Goal: Task Accomplishment & Management: Use online tool/utility

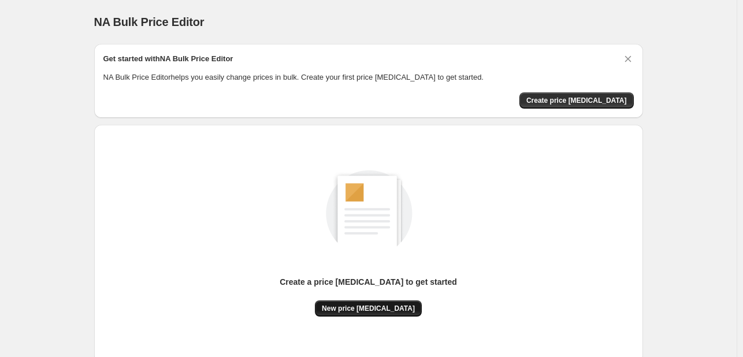
drag, startPoint x: 375, startPoint y: 323, endPoint x: 376, endPoint y: 306, distance: 17.4
click at [375, 321] on div "Create a price change job to get started New price change job" at bounding box center [368, 244] width 531 height 220
click at [376, 306] on span "New price change job" at bounding box center [368, 308] width 93 height 9
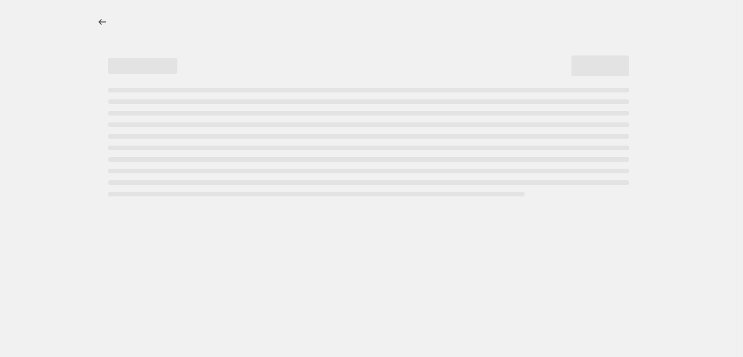
select select "percentage"
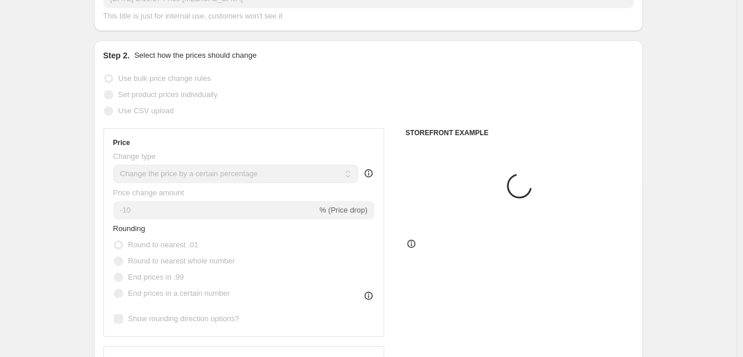
scroll to position [116, 0]
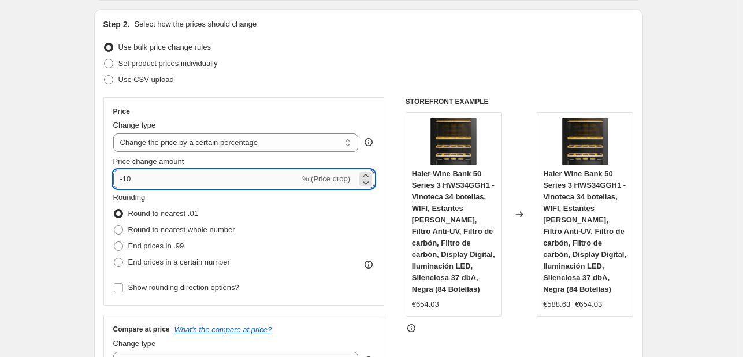
click at [201, 179] on input "-10" at bounding box center [206, 179] width 187 height 19
type input "-1"
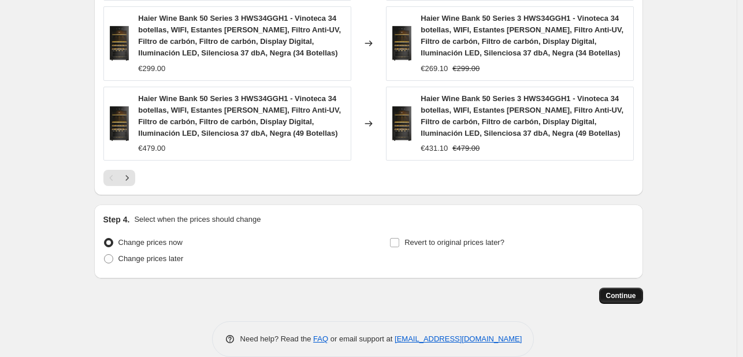
scroll to position [925, 0]
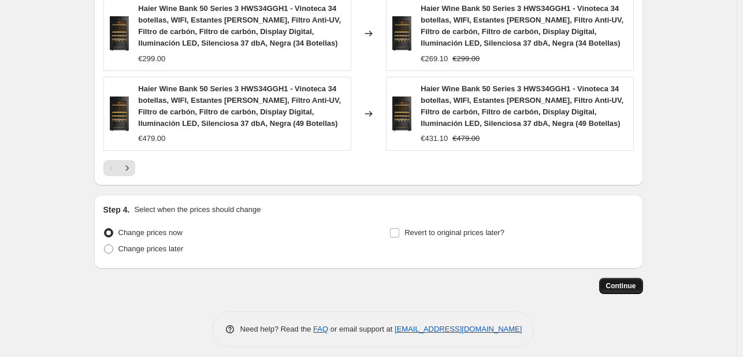
type input "-36"
click at [620, 285] on span "Continue" at bounding box center [621, 286] width 30 height 9
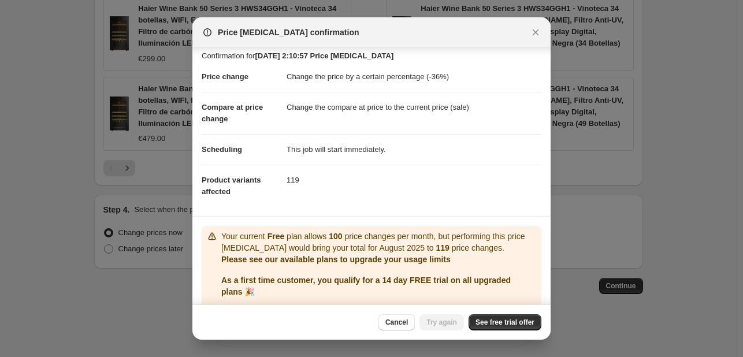
scroll to position [0, 0]
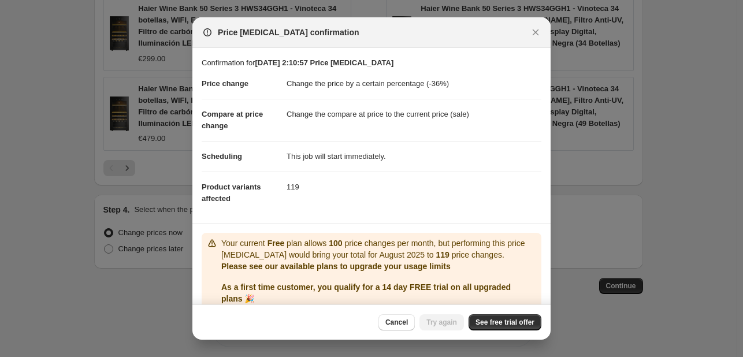
click at [533, 25] on button "Close" at bounding box center [536, 32] width 16 height 16
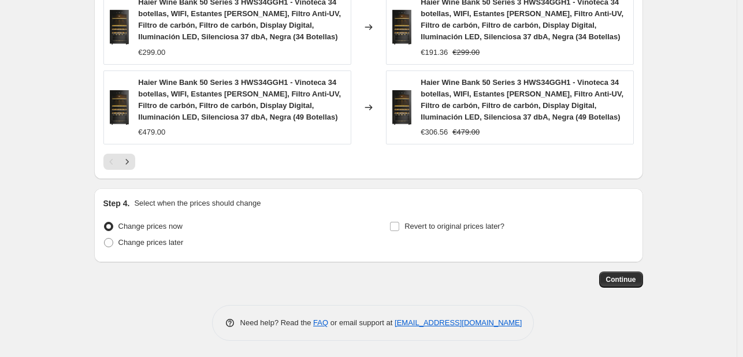
scroll to position [932, 0]
click at [133, 162] on icon "Next" at bounding box center [127, 162] width 12 height 12
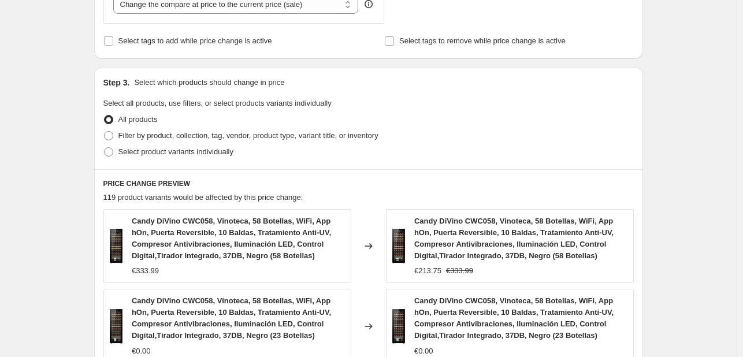
scroll to position [567, 0]
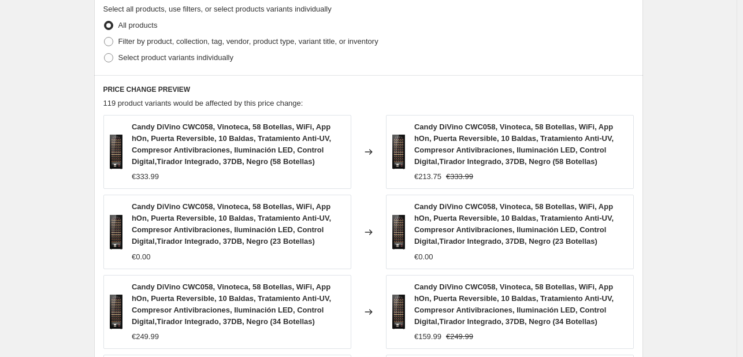
click at [188, 158] on span "Candy DiVino CWC058, Vinoteca, 58 Botellas, WiFi, App hOn, Puerta Reversible, 1…" at bounding box center [231, 144] width 199 height 43
click at [220, 153] on span "Candy DiVino CWC058, Vinoteca, 58 Botellas, WiFi, App hOn, Puerta Reversible, 1…" at bounding box center [231, 144] width 199 height 43
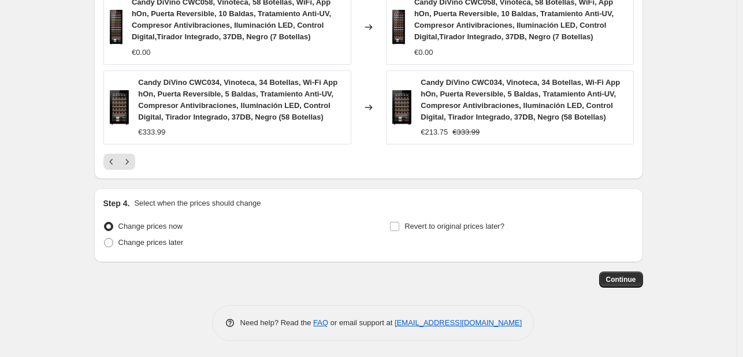
scroll to position [932, 0]
click at [194, 106] on span "Candy DiVino CWC034, Vinoteca, 34 Botellas, Wi-Fi App hOn, Puerta Reversible, 5…" at bounding box center [237, 98] width 199 height 43
click at [117, 162] on icon "Previous" at bounding box center [112, 162] width 12 height 12
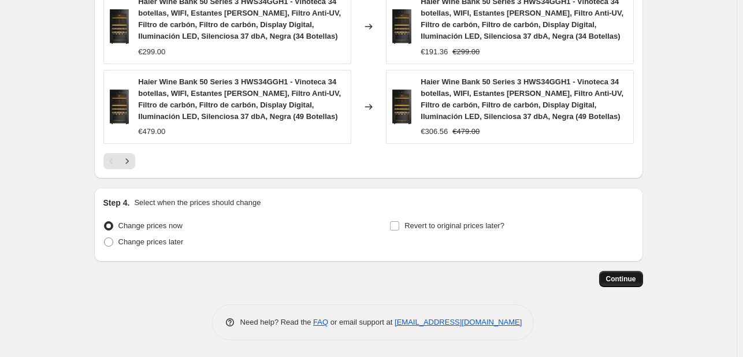
click at [629, 276] on span "Continue" at bounding box center [621, 279] width 30 height 9
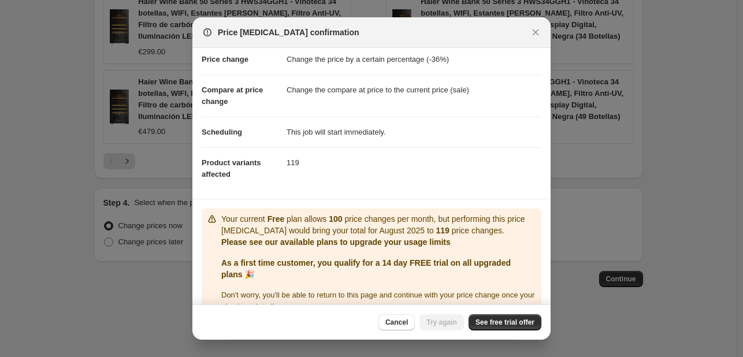
scroll to position [46, 0]
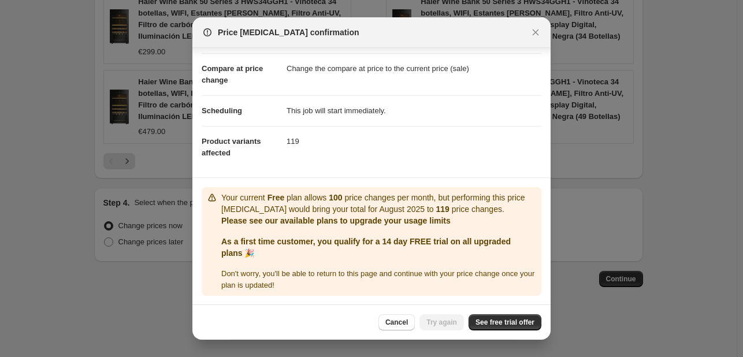
drag, startPoint x: 539, startPoint y: 29, endPoint x: 521, endPoint y: 24, distance: 18.8
click at [537, 29] on icon "Close" at bounding box center [536, 33] width 12 height 12
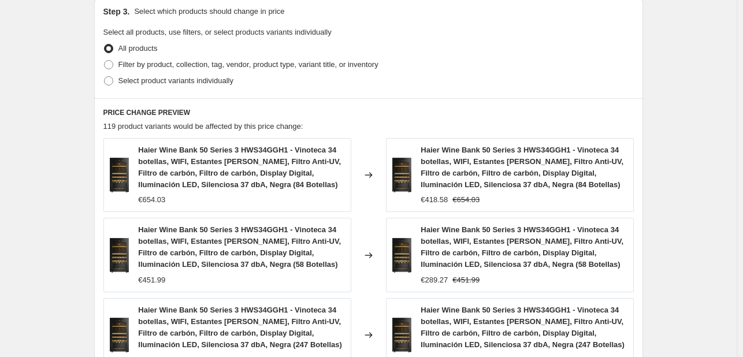
scroll to position [527, 0]
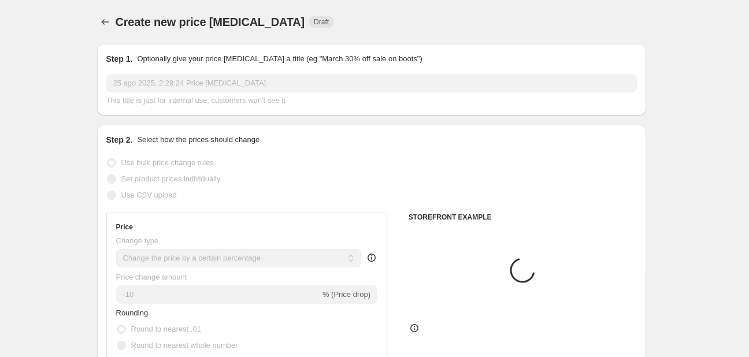
select select "percentage"
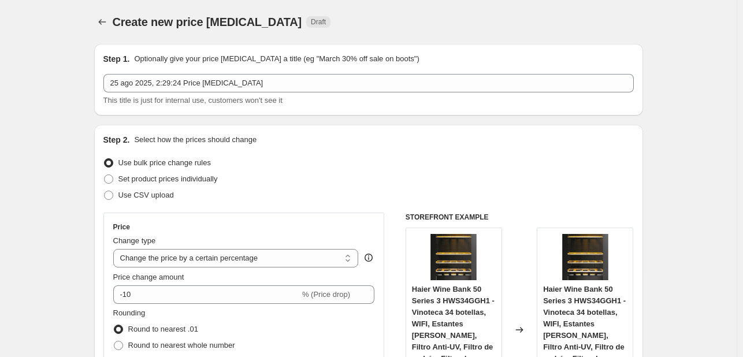
scroll to position [173, 0]
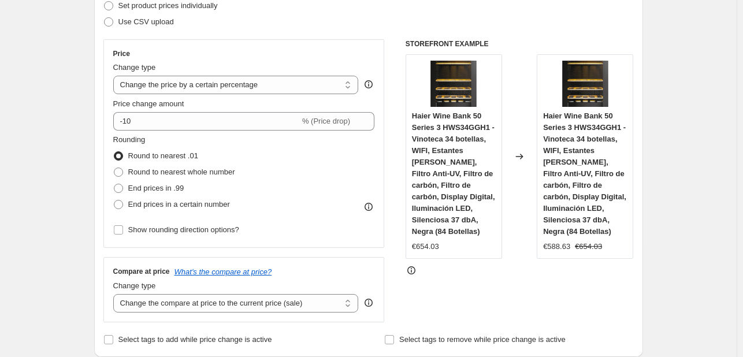
click at [180, 106] on span "Price change amount" at bounding box center [148, 103] width 71 height 9
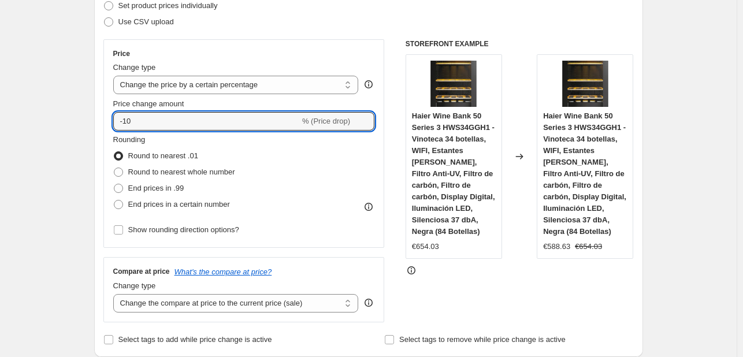
click at [180, 112] on input "-10" at bounding box center [206, 121] width 187 height 19
type input "-1"
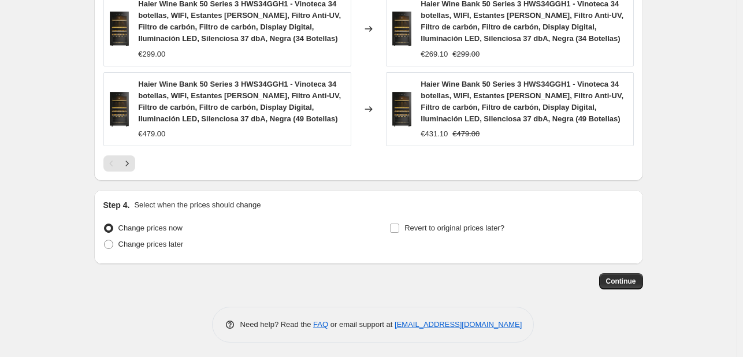
scroll to position [932, 0]
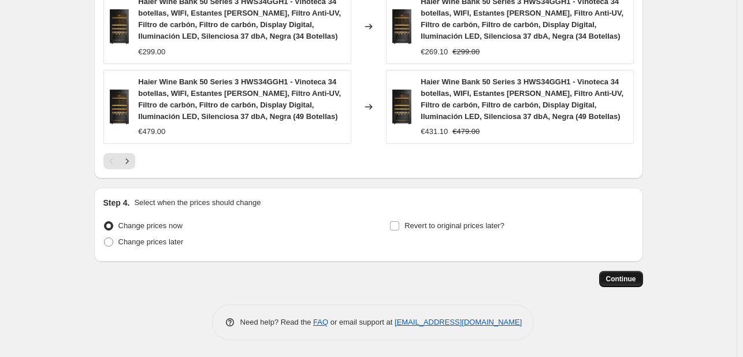
type input "-25"
click at [633, 279] on span "Continue" at bounding box center [621, 279] width 30 height 9
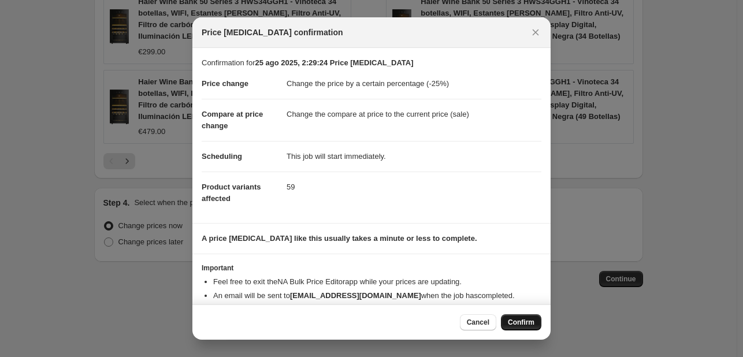
click at [506, 324] on button "Confirm" at bounding box center [521, 323] width 40 height 16
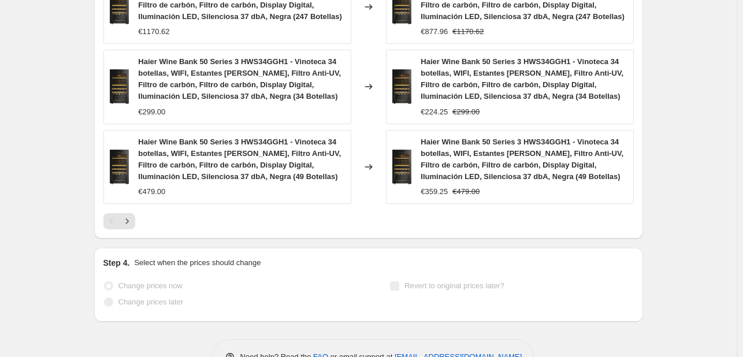
scroll to position [585, 0]
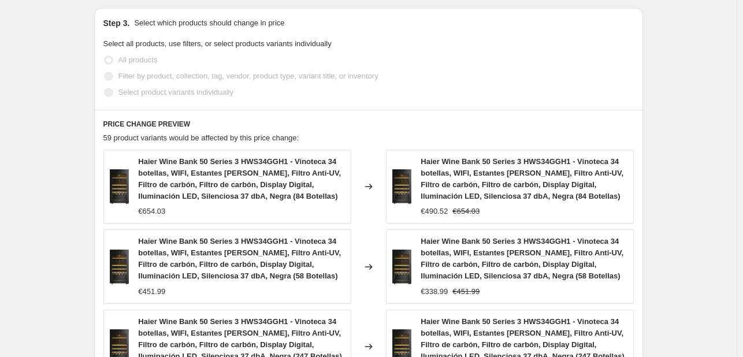
drag, startPoint x: 290, startPoint y: 49, endPoint x: 539, endPoint y: 45, distance: 248.6
click at [539, 45] on fieldset "Select all products, use filters, or select products variants individually All …" at bounding box center [368, 69] width 531 height 62
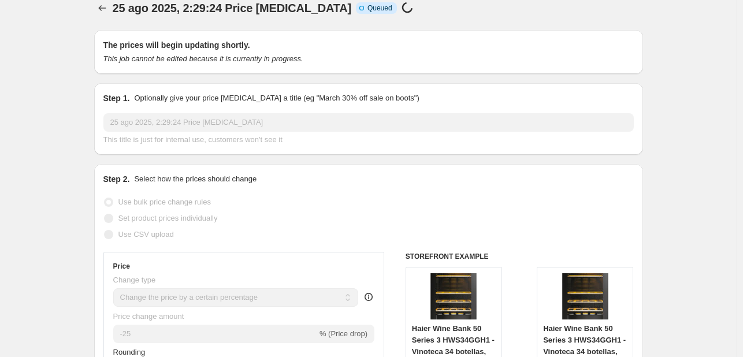
scroll to position [0, 0]
